Goal: Task Accomplishment & Management: Manage account settings

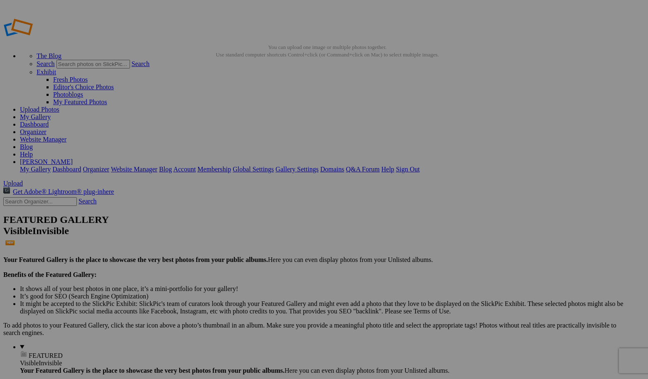
type input "[DATE]"
click at [301, 217] on div at bounding box center [257, 220] width 87 height 7
click at [250, 231] on span "Create" at bounding box center [240, 234] width 17 height 7
click at [232, 231] on span "Cancel" at bounding box center [223, 234] width 18 height 7
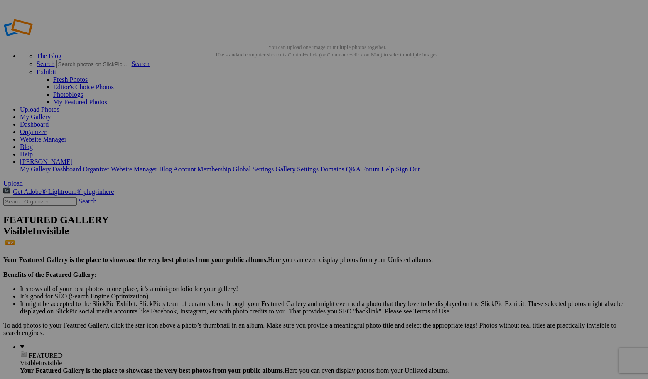
type input "Ha"
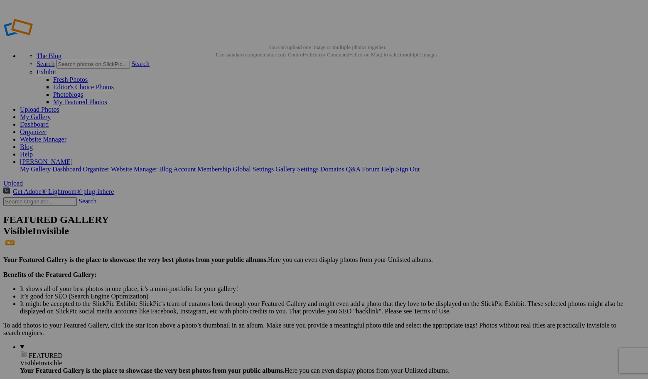
type input "[DATE]"
click at [250, 231] on span "Create" at bounding box center [240, 234] width 17 height 7
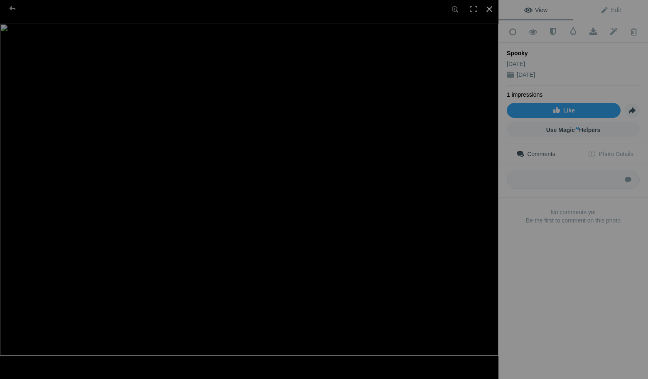
click at [492, 9] on div at bounding box center [489, 9] width 18 height 18
